Goal: Task Accomplishment & Management: Manage account settings

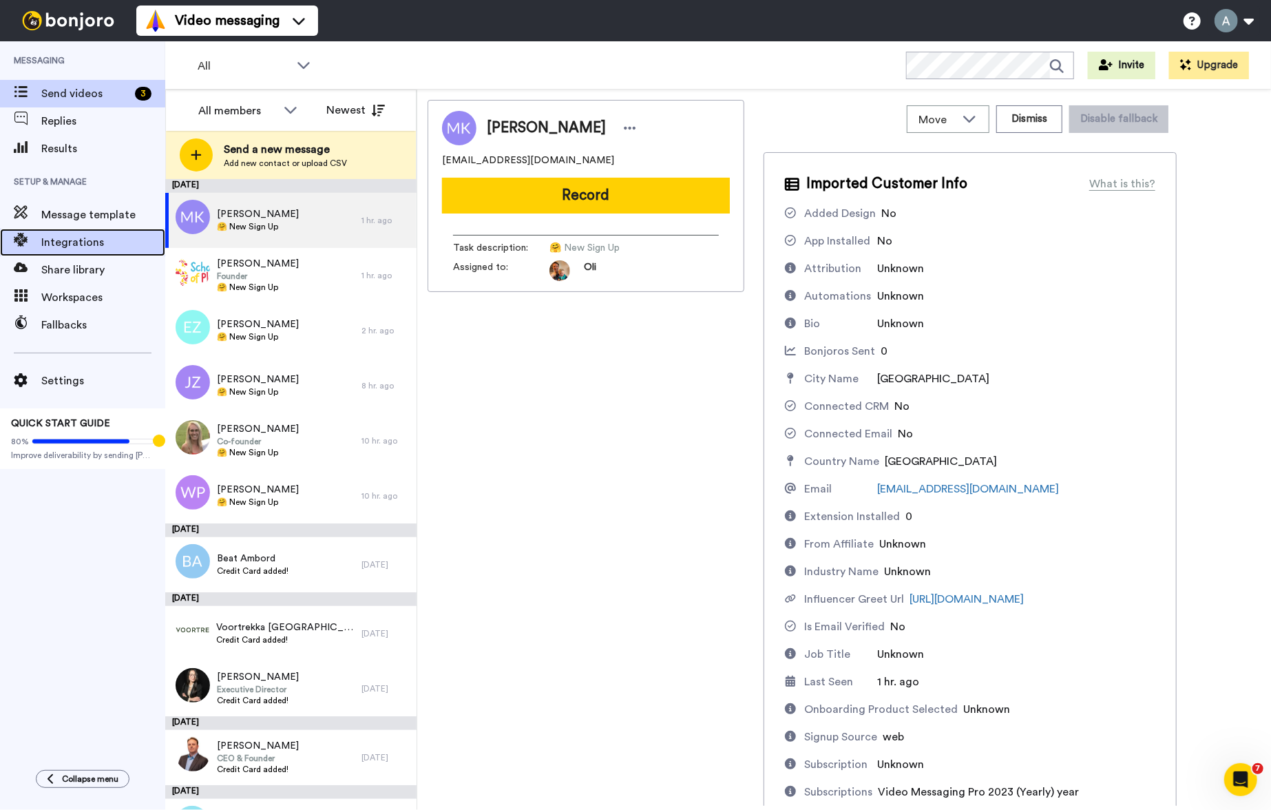
click at [90, 251] on div "Integrations" at bounding box center [82, 243] width 165 height 28
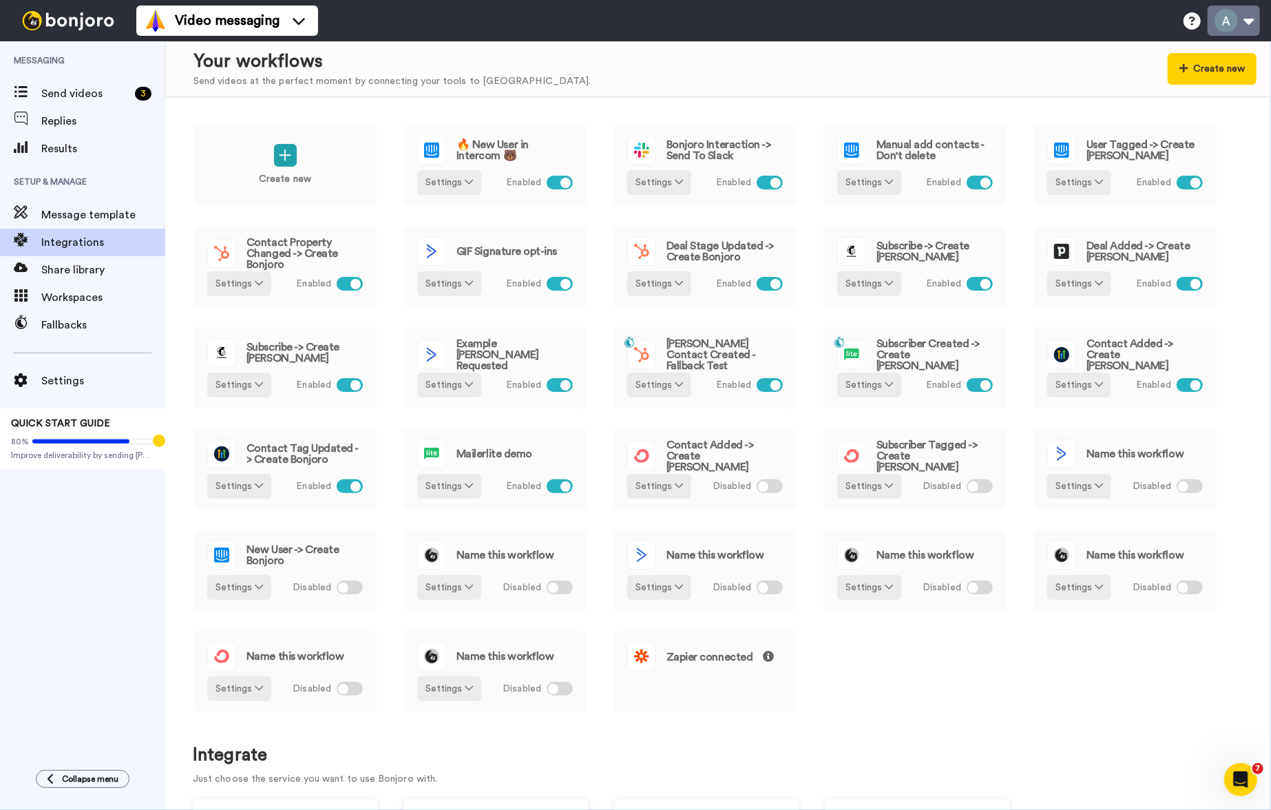
click at [1241, 19] on button at bounding box center [1234, 21] width 52 height 30
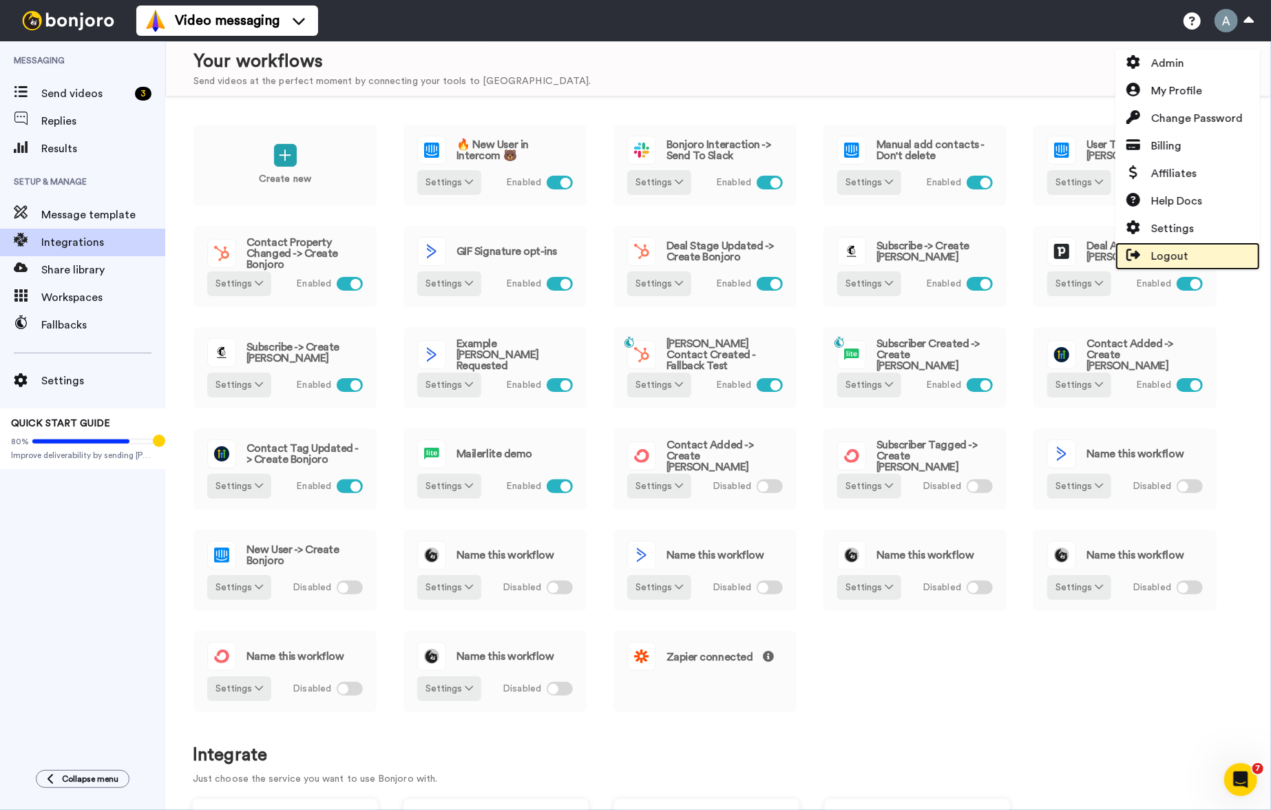
click at [1175, 257] on span "Logout" at bounding box center [1169, 256] width 37 height 17
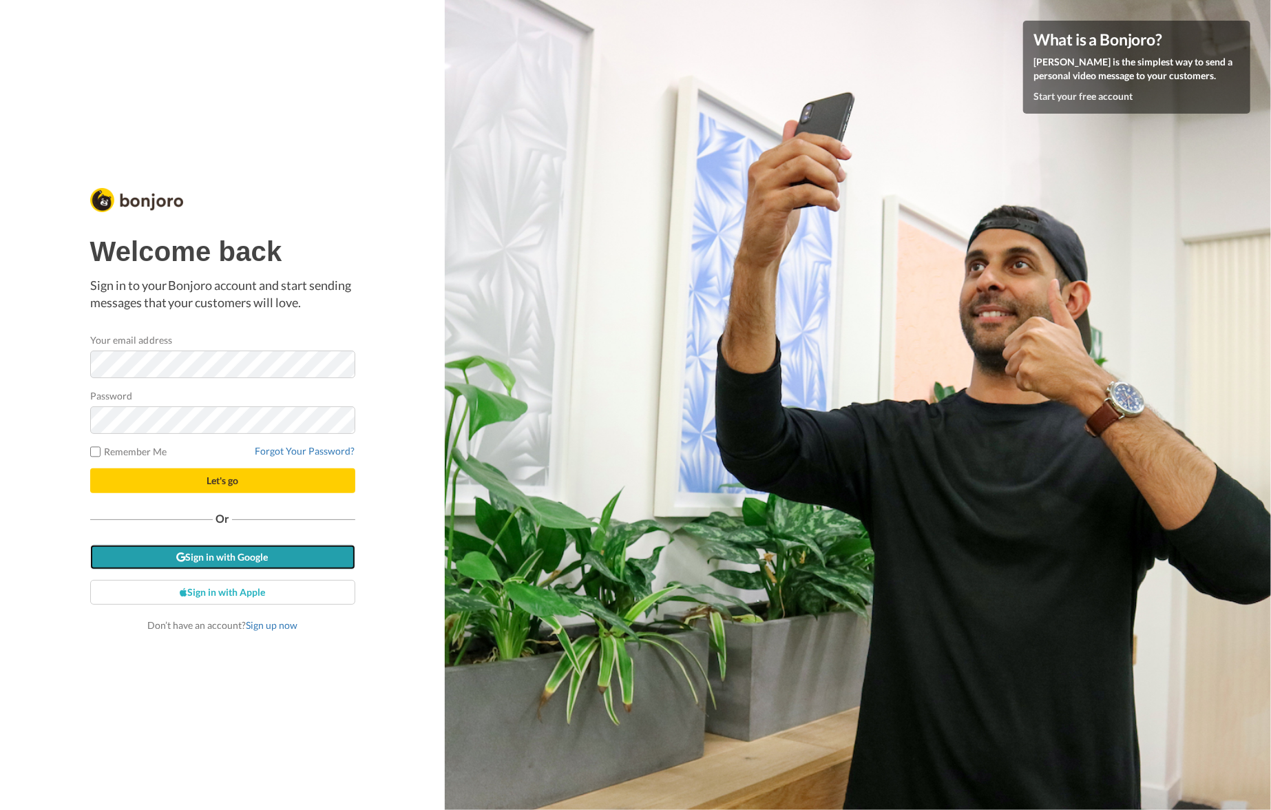
click at [236, 555] on link "Sign in with Google" at bounding box center [222, 557] width 265 height 25
